Goal: Navigation & Orientation: Find specific page/section

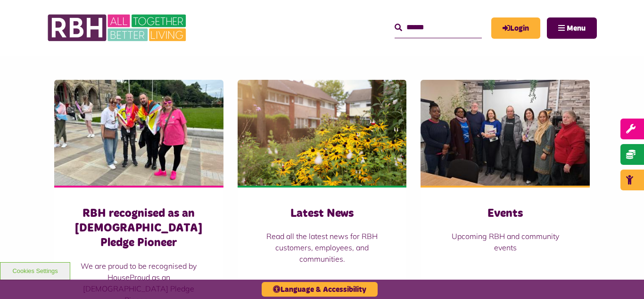
scroll to position [641, 0]
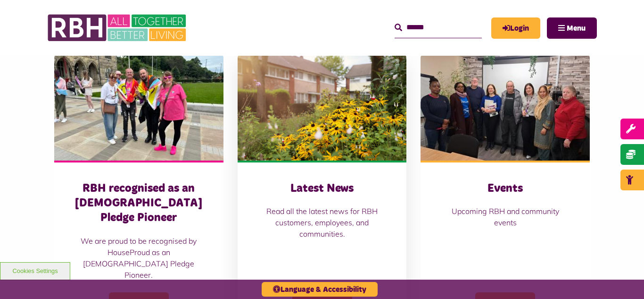
click at [340, 117] on img at bounding box center [322, 108] width 169 height 106
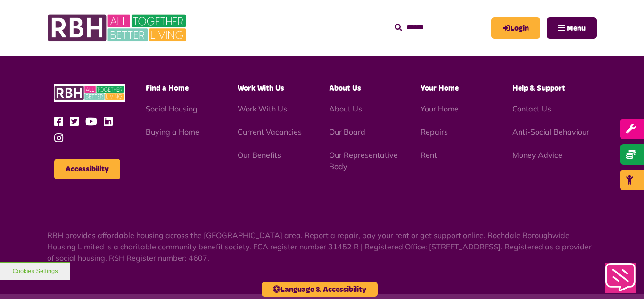
scroll to position [1027, 0]
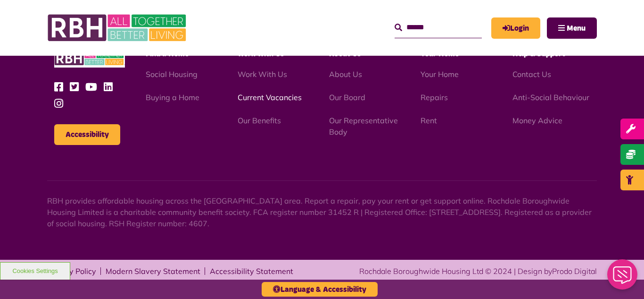
click at [273, 99] on link "Current Vacancies" at bounding box center [270, 96] width 64 height 9
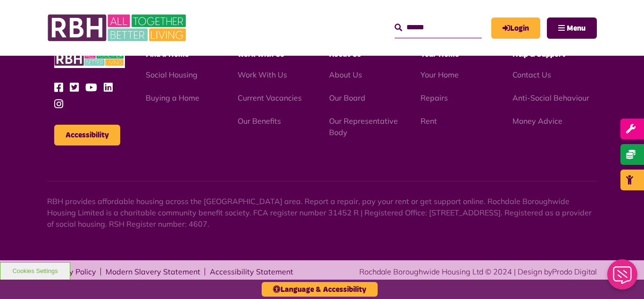
scroll to position [1108, 0]
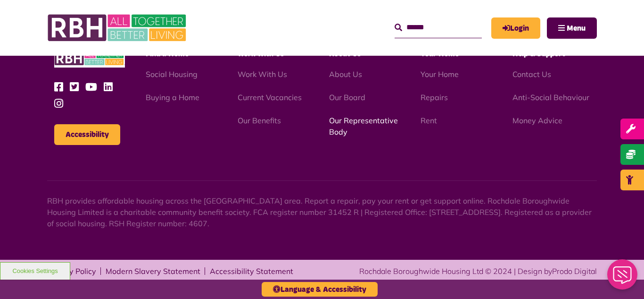
click at [356, 121] on link "Our Representative Body" at bounding box center [363, 126] width 69 height 21
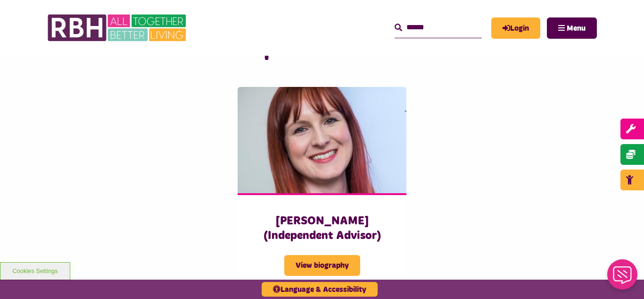
scroll to position [2358, 0]
